Goal: Find contact information: Find contact information

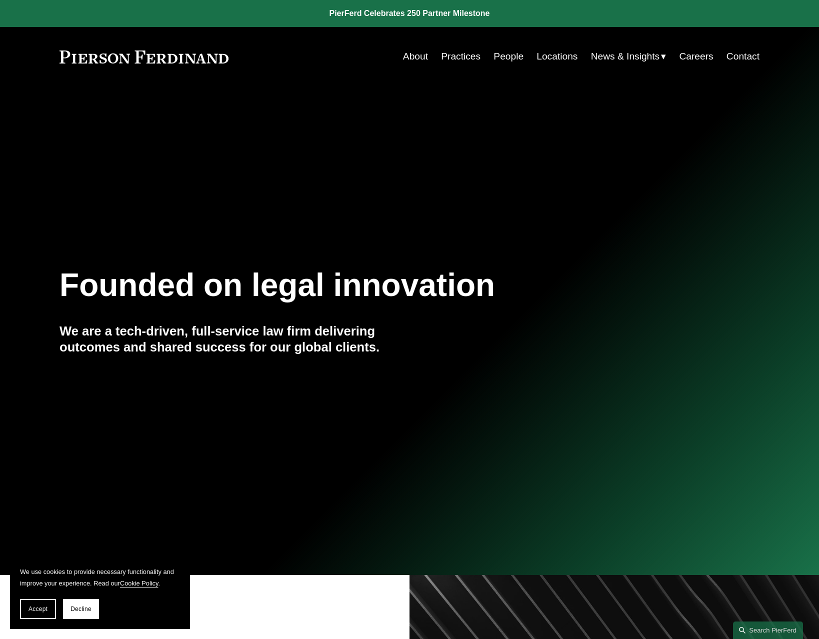
click at [514, 55] on link "People" at bounding box center [508, 56] width 30 height 19
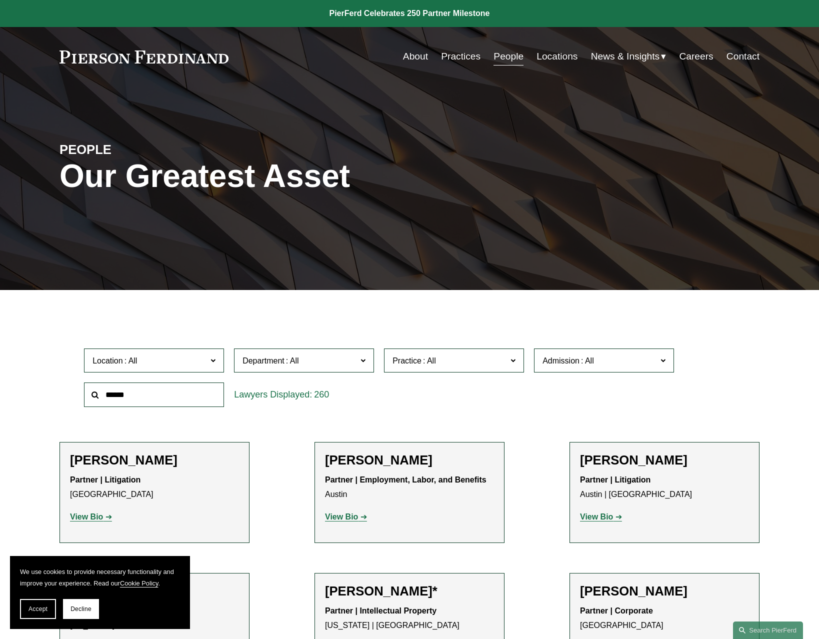
click at [555, 55] on link "Locations" at bounding box center [556, 56] width 41 height 19
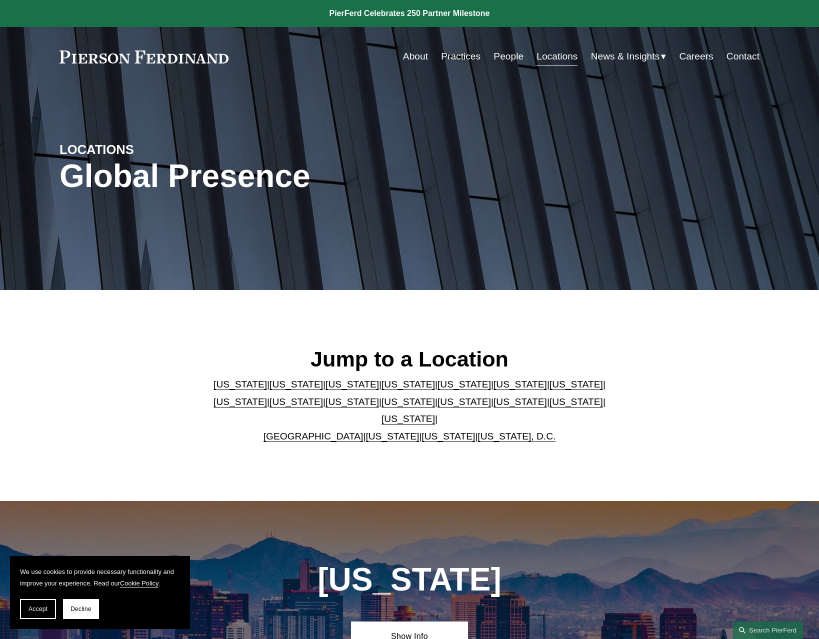
click at [325, 407] on link "[US_STATE]" at bounding box center [351, 401] width 53 height 10
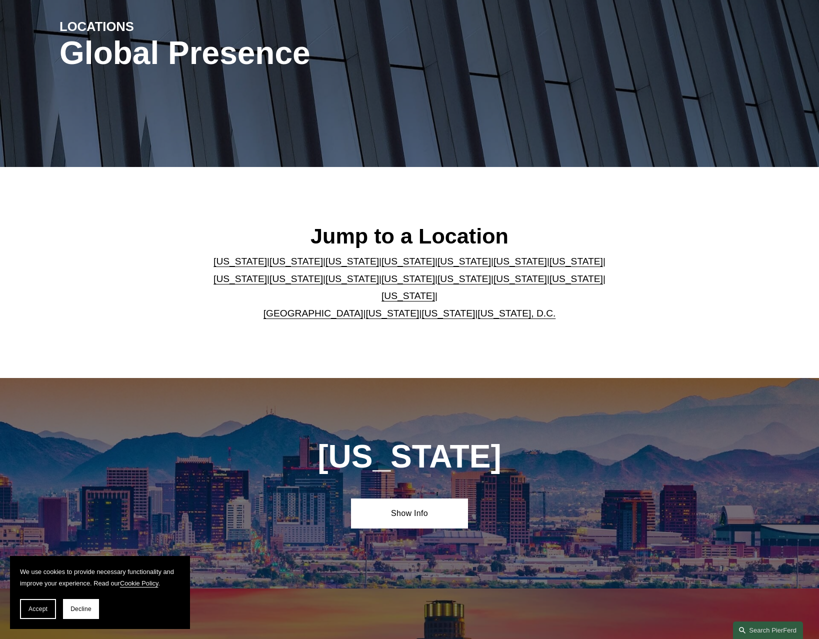
scroll to position [2397, 0]
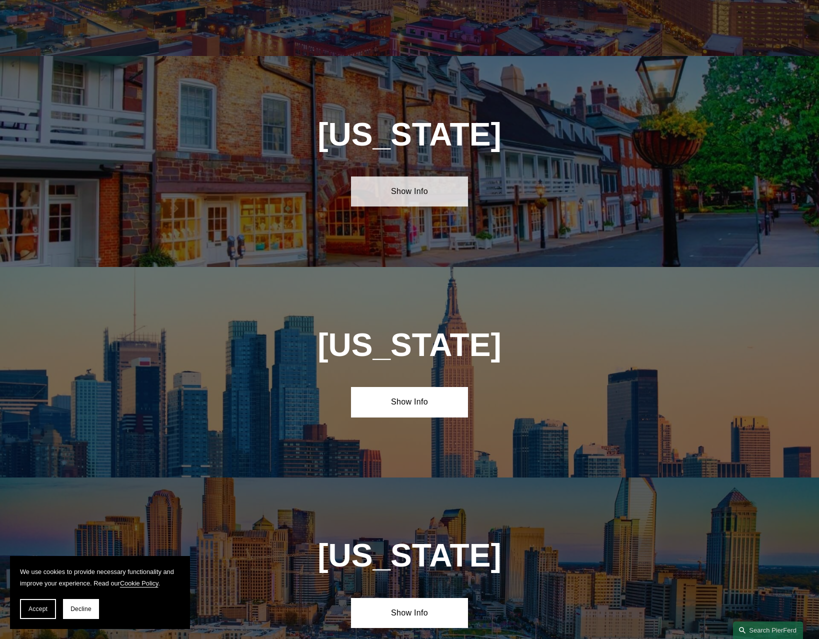
click at [418, 176] on link "Show Info" at bounding box center [409, 191] width 116 height 30
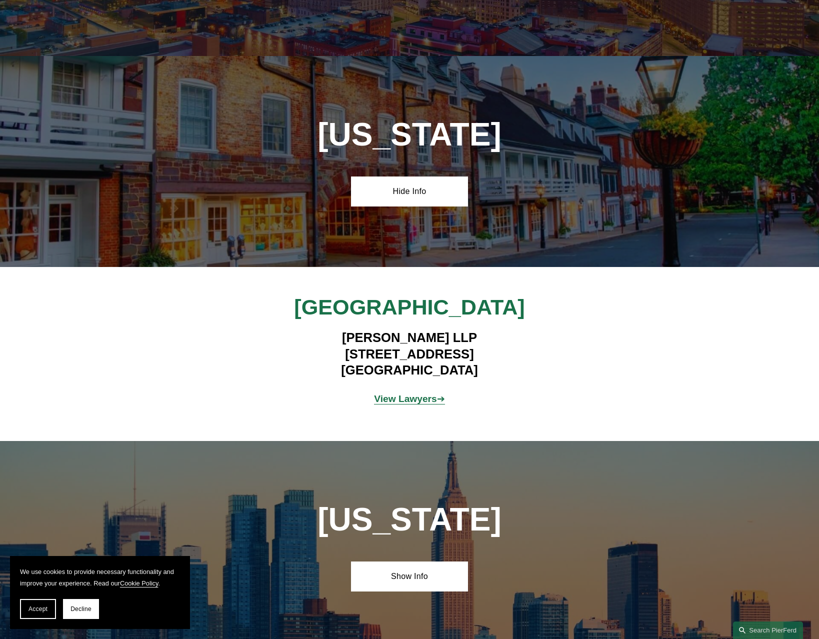
drag, startPoint x: 473, startPoint y: 315, endPoint x: 307, endPoint y: 295, distance: 167.2
click at [307, 329] on h4 "Pierson Ferdinand LLP 100 Overlook Center, 2nd Floor Princeton, NJ 08540" at bounding box center [408, 353] width 291 height 48
copy h4 "100 Overlook Center, 2nd Floor Princeton, NJ 08540"
